Goal: Information Seeking & Learning: Learn about a topic

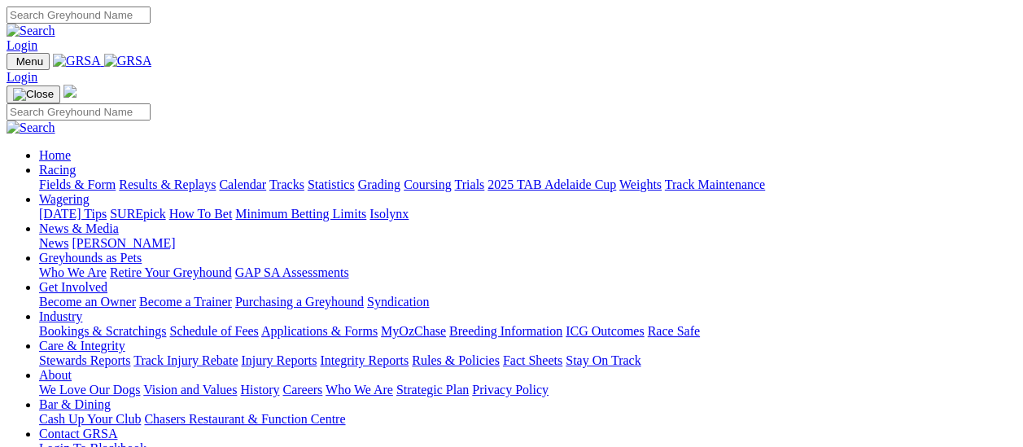
click at [183, 177] on link "Results & Replays" at bounding box center [167, 184] width 97 height 14
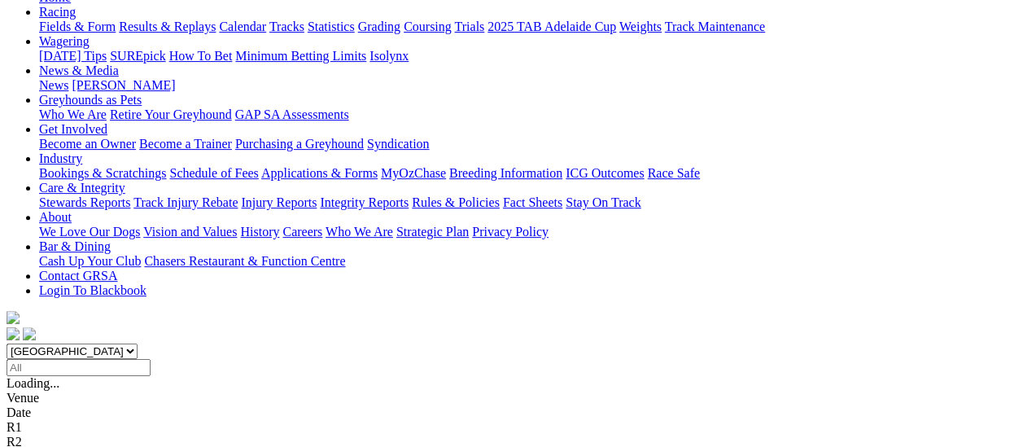
scroll to position [163, 0]
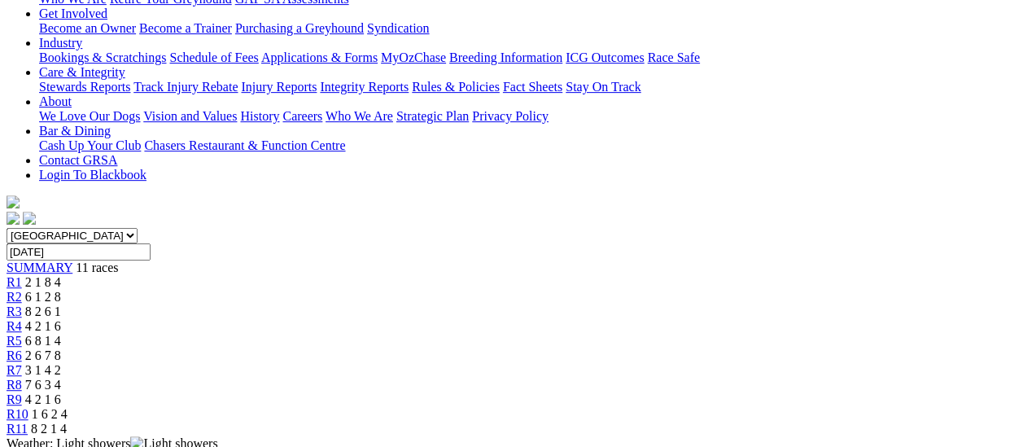
scroll to position [81, 0]
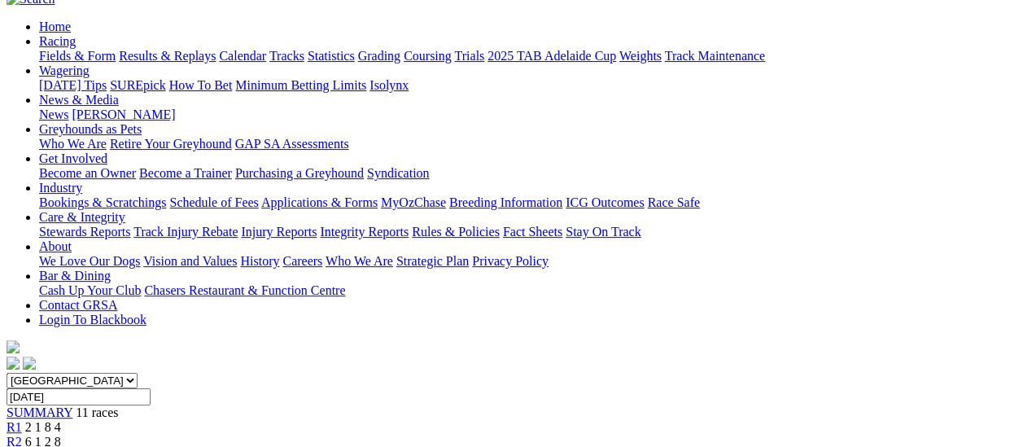
scroll to position [81, 0]
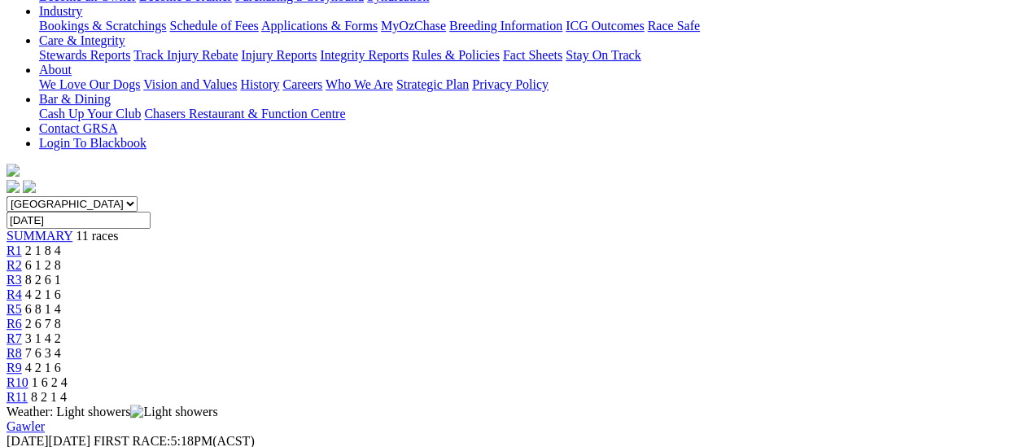
scroll to position [163, 0]
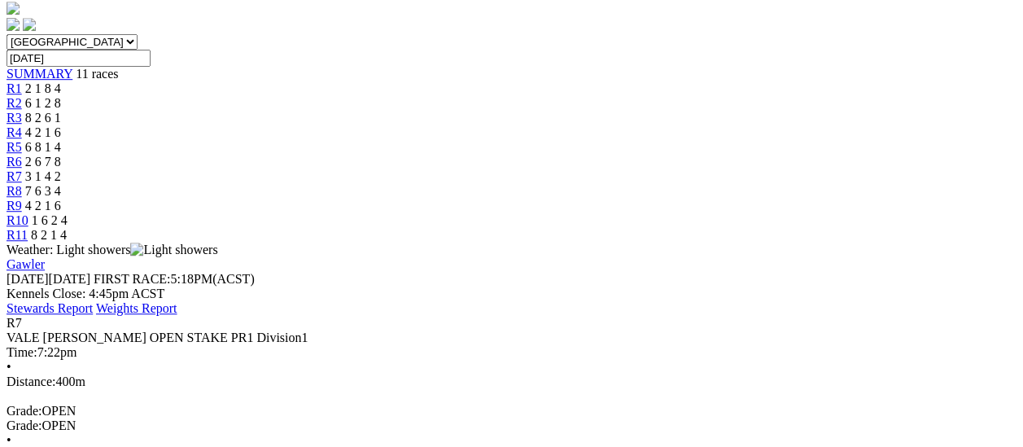
scroll to position [325, 0]
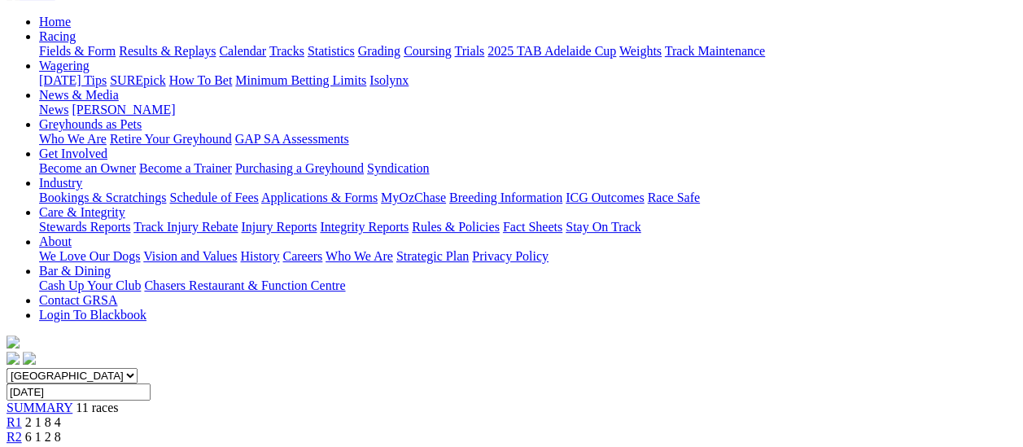
scroll to position [163, 0]
click at [22, 415] on span "R1" at bounding box center [14, 422] width 15 height 14
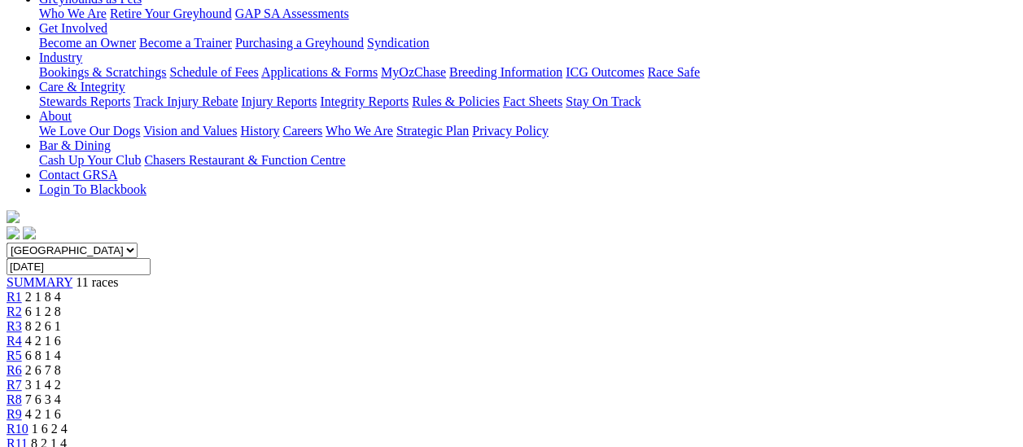
scroll to position [244, 0]
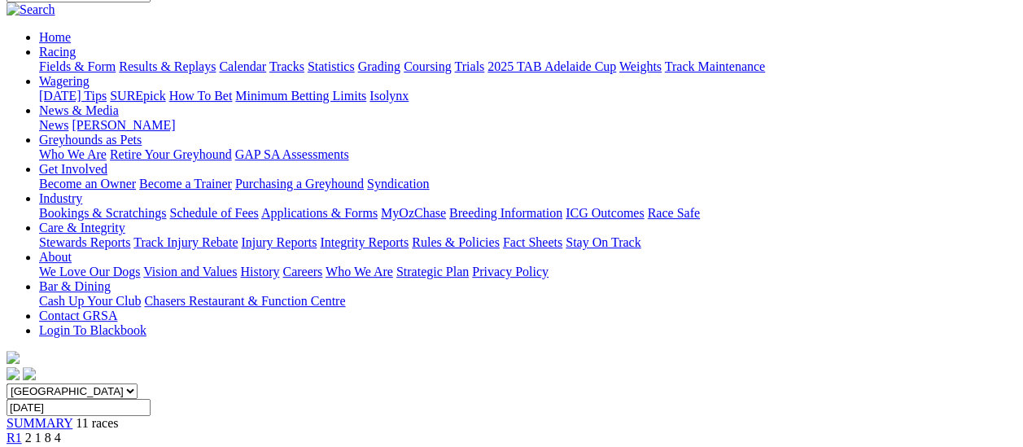
scroll to position [81, 0]
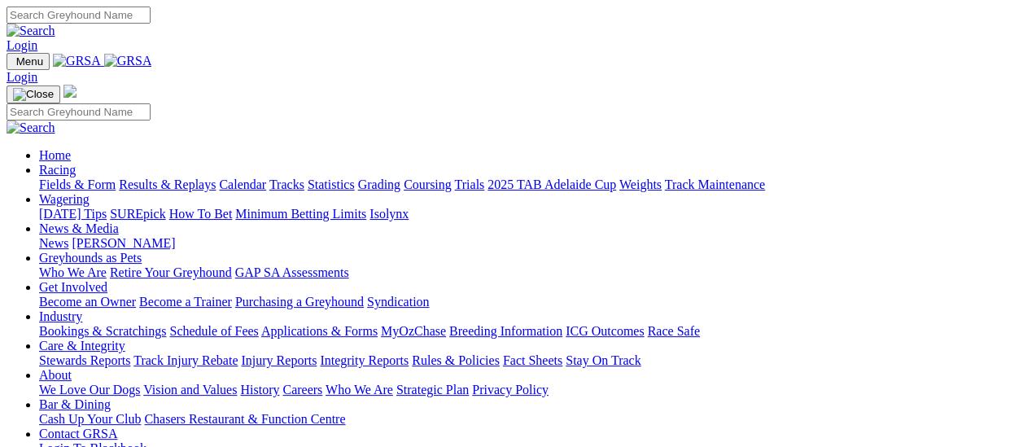
click at [86, 177] on link "Fields & Form" at bounding box center [77, 184] width 76 height 14
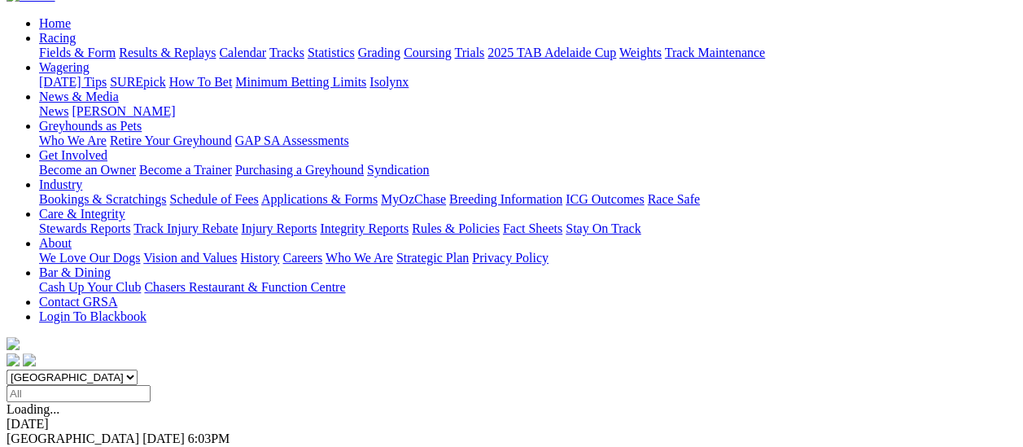
scroll to position [81, 0]
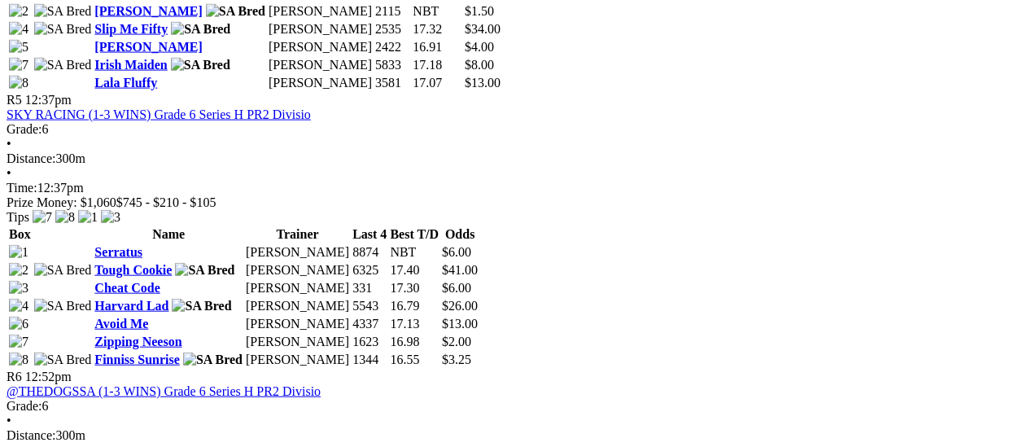
scroll to position [1790, 0]
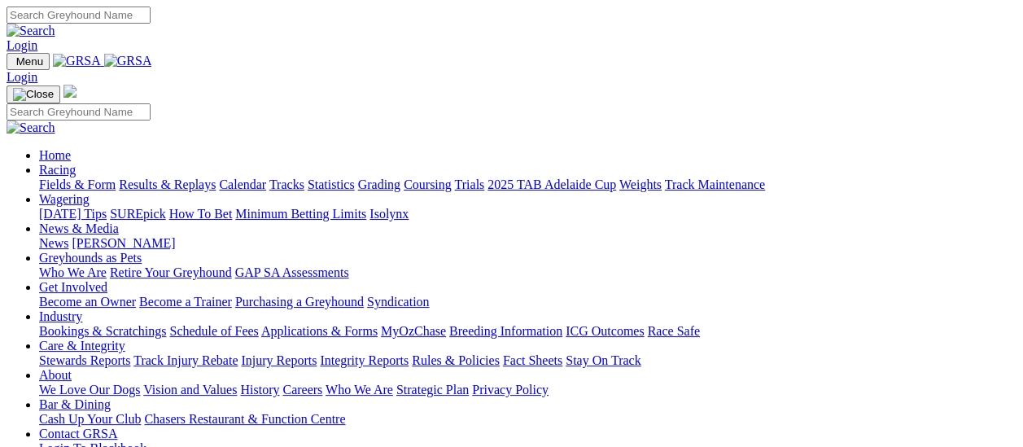
click at [86, 177] on link "Fields & Form" at bounding box center [77, 184] width 76 height 14
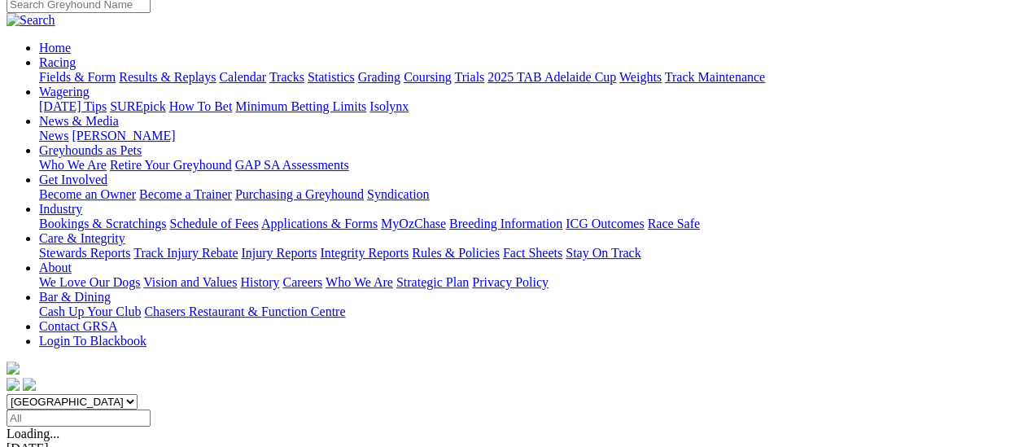
scroll to position [163, 0]
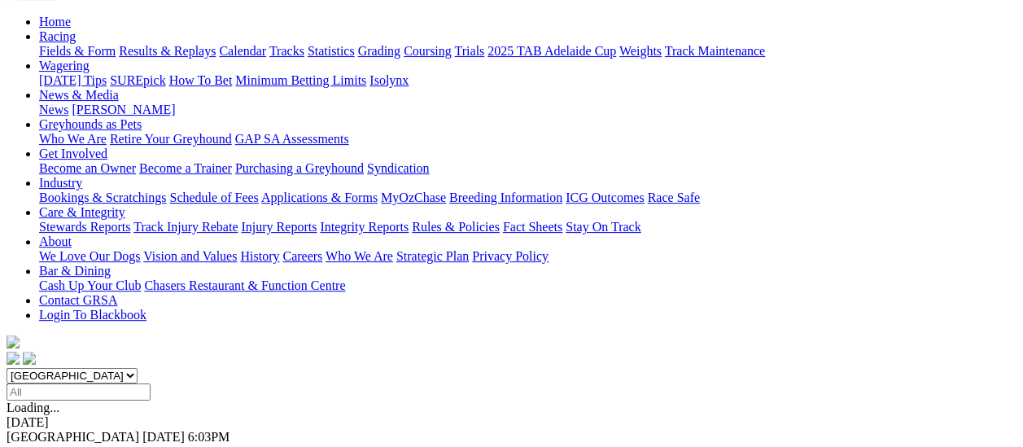
click at [36, 444] on link "F" at bounding box center [31, 451] width 7 height 14
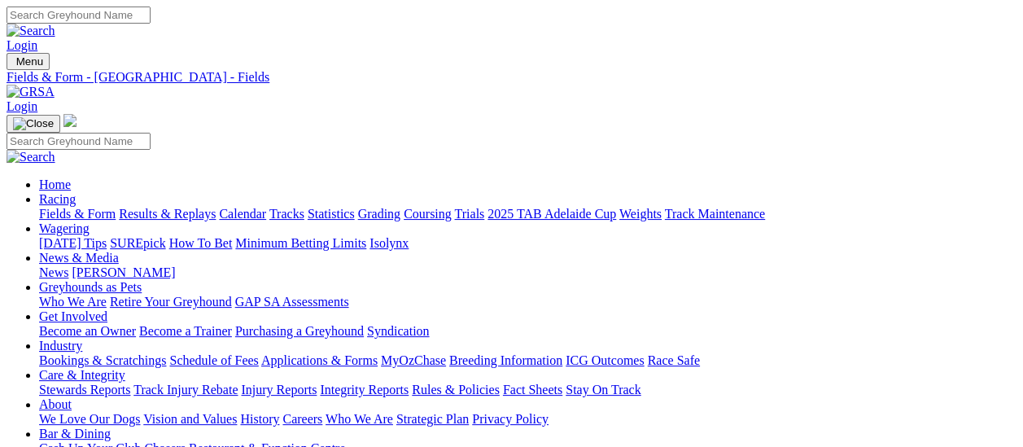
click at [39, 207] on link "Fields & Form" at bounding box center [77, 214] width 76 height 14
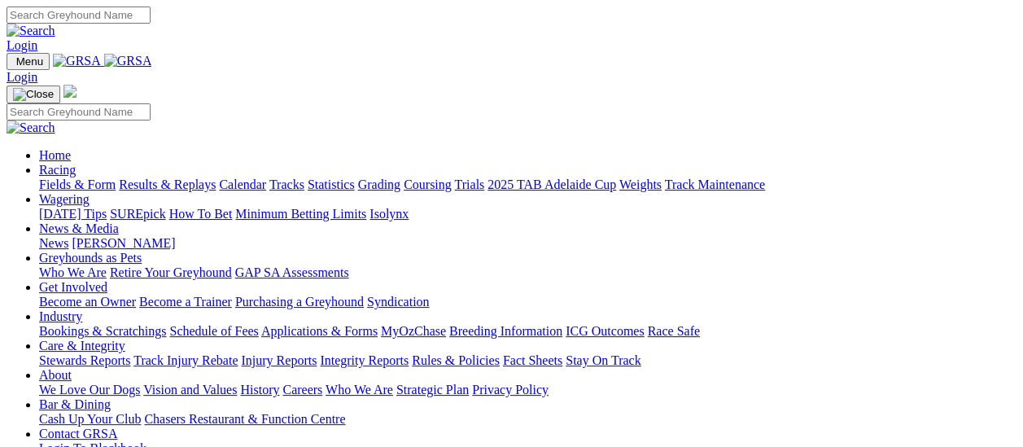
click at [88, 177] on link "Fields & Form" at bounding box center [77, 184] width 76 height 14
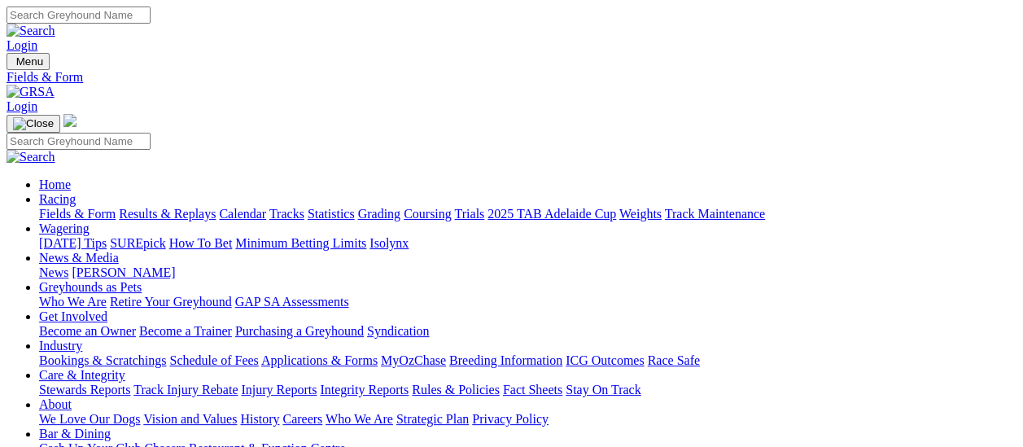
click at [178, 207] on link "Results & Replays" at bounding box center [167, 214] width 97 height 14
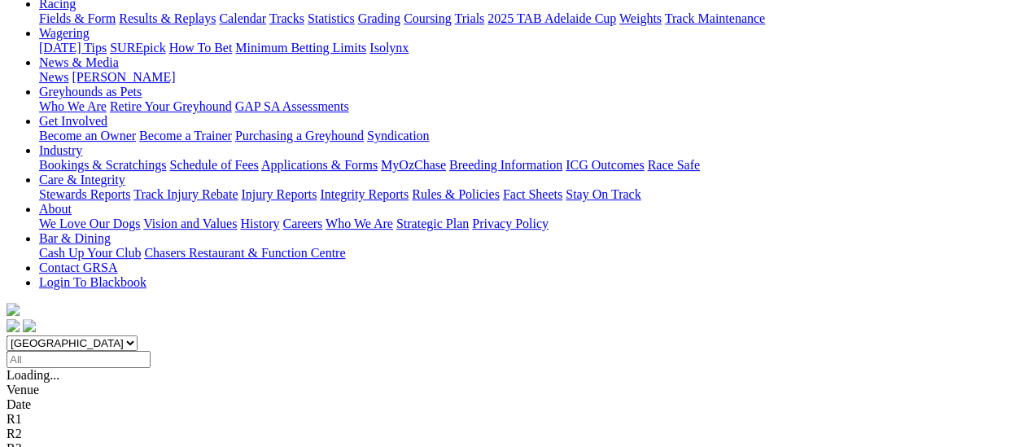
scroll to position [244, 0]
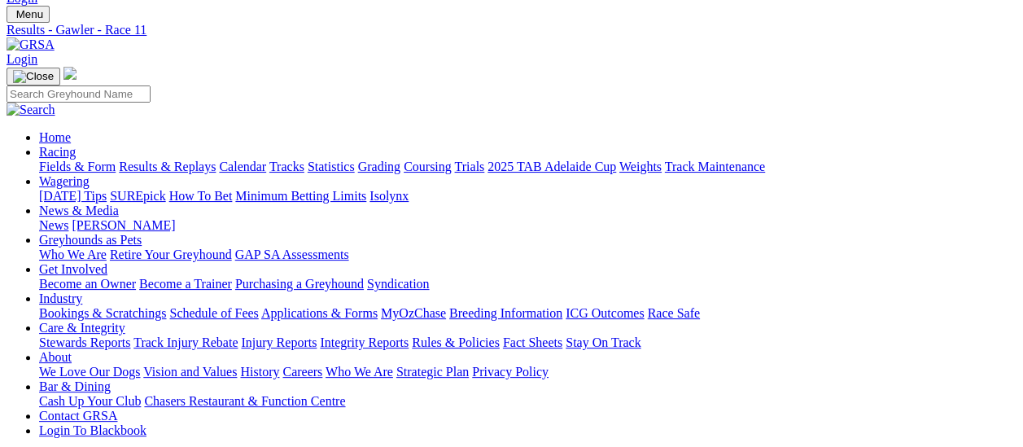
scroll to position [163, 0]
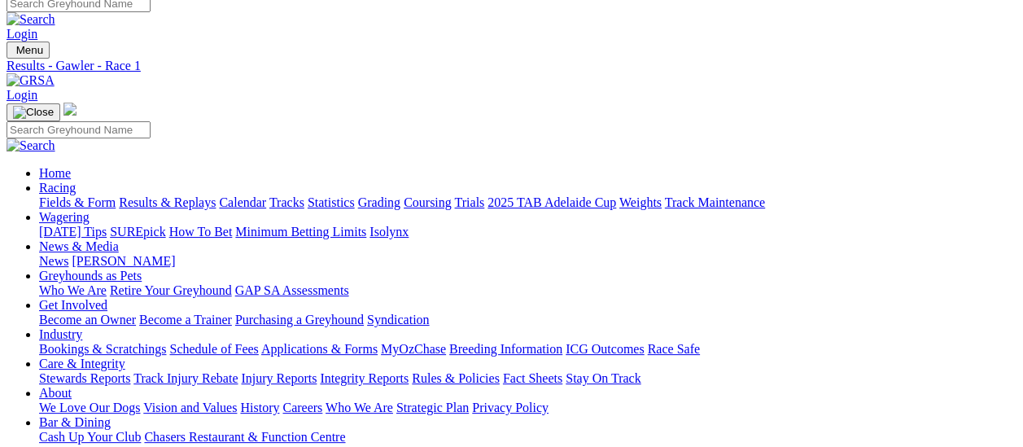
scroll to position [163, 0]
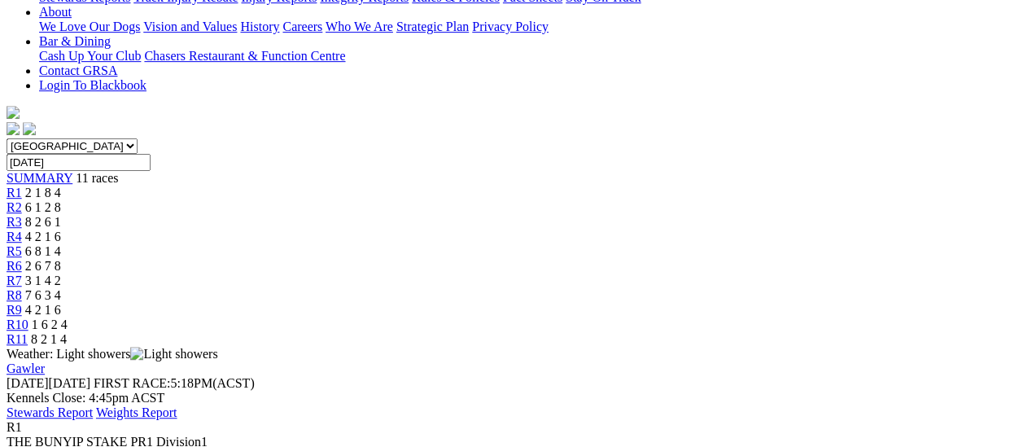
scroll to position [488, 0]
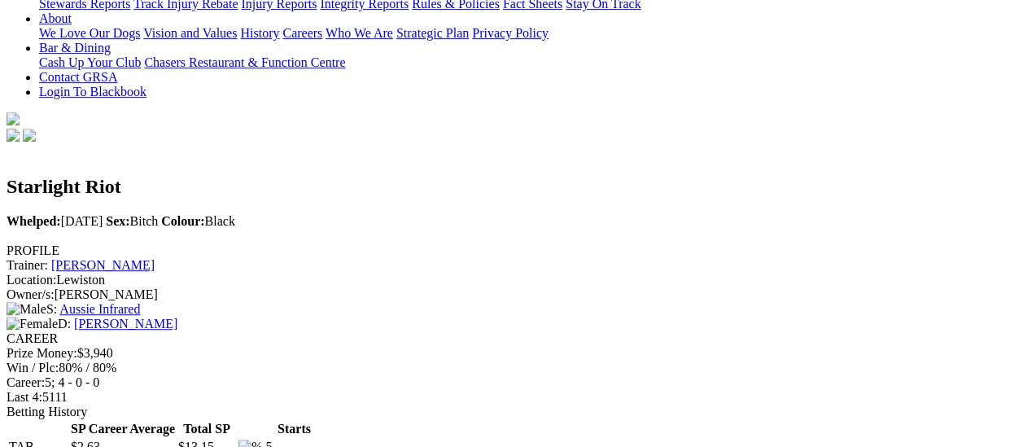
scroll to position [407, 0]
